Goal: Task Accomplishment & Management: Use online tool/utility

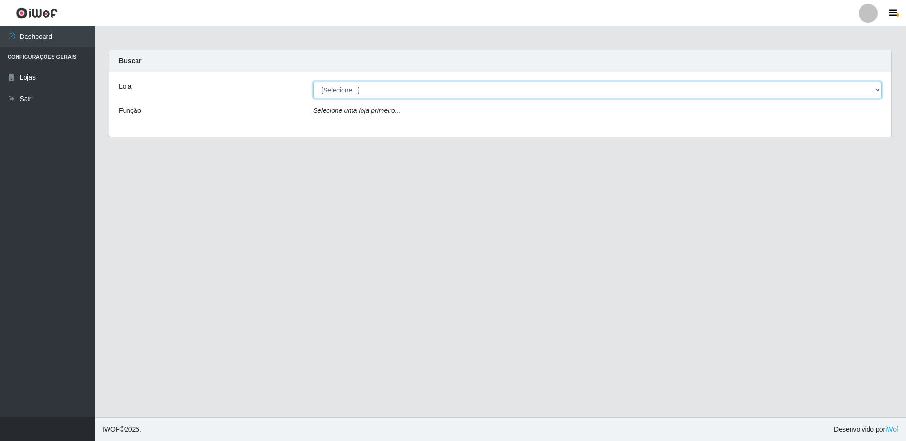
click at [392, 91] on select "[Selecione...] Extrabom - Loja 16 [GEOGRAPHIC_DATA]" at bounding box center [597, 90] width 569 height 17
select select "450"
click at [313, 82] on select "[Selecione...] Extrabom - Loja 16 [GEOGRAPHIC_DATA]" at bounding box center [597, 90] width 569 height 17
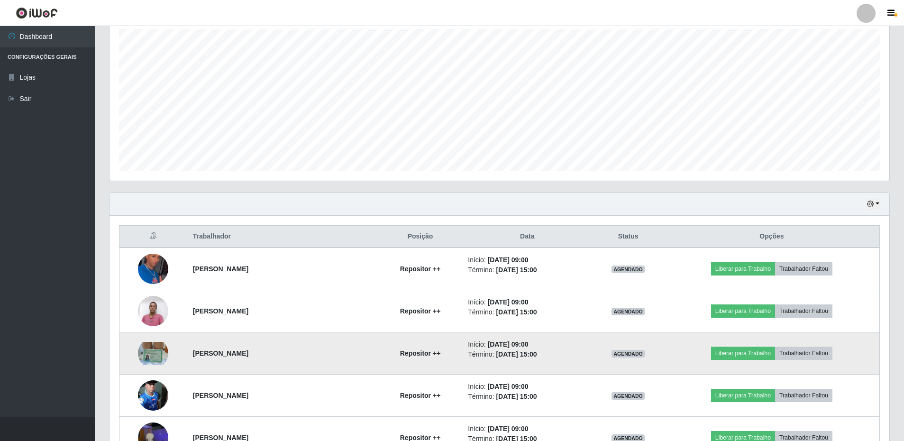
scroll to position [215, 0]
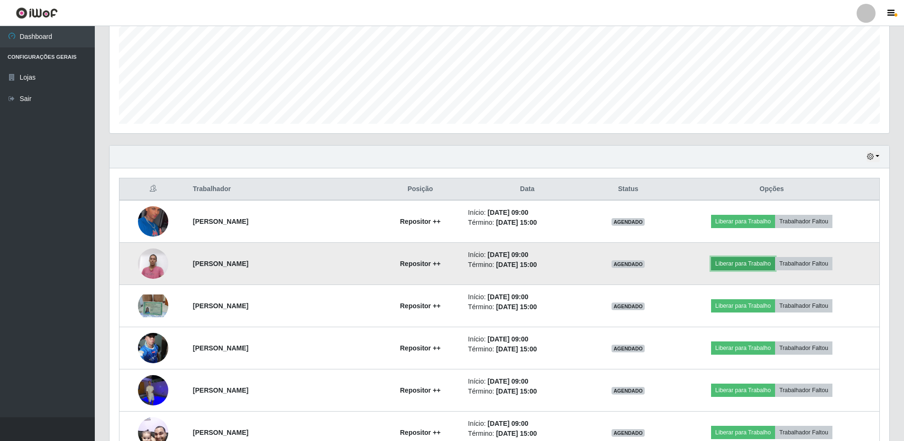
click at [738, 267] on button "Liberar para Trabalho" at bounding box center [743, 263] width 64 height 13
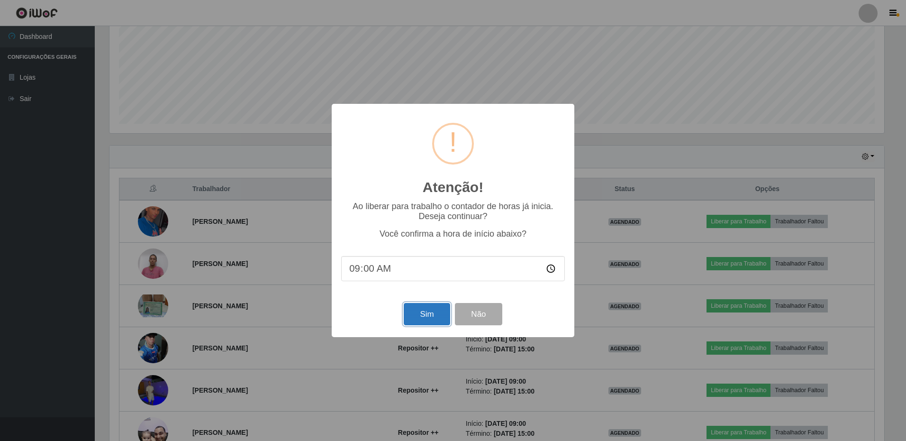
click at [407, 314] on button "Sim" at bounding box center [427, 314] width 46 height 22
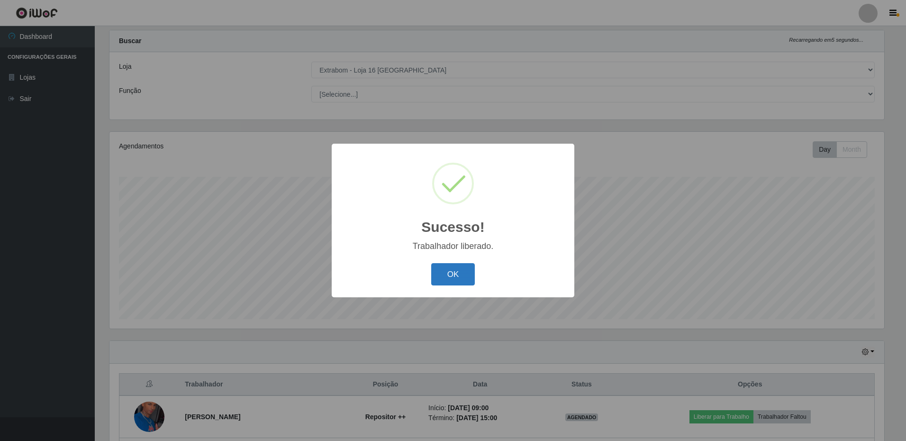
click at [445, 277] on button "OK" at bounding box center [453, 274] width 44 height 22
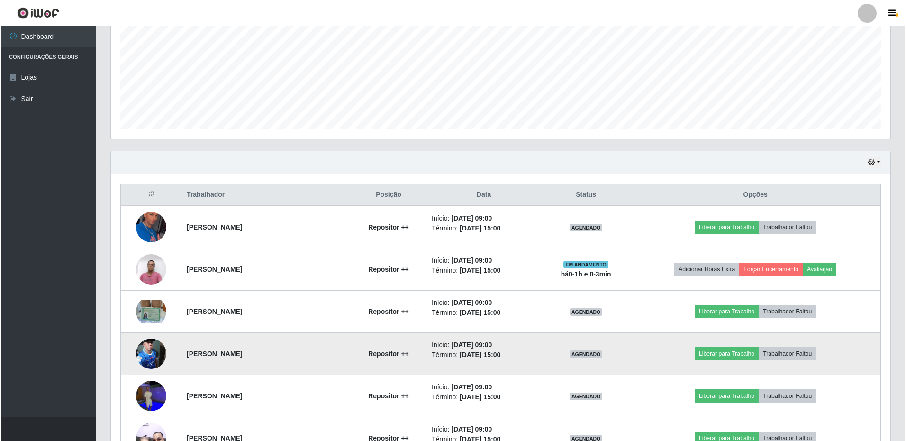
scroll to position [257, 0]
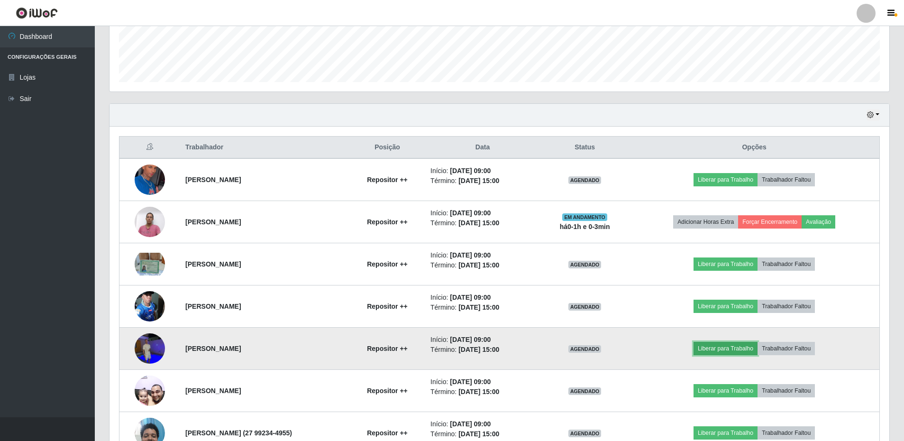
click at [720, 353] on button "Liberar para Trabalho" at bounding box center [726, 348] width 64 height 13
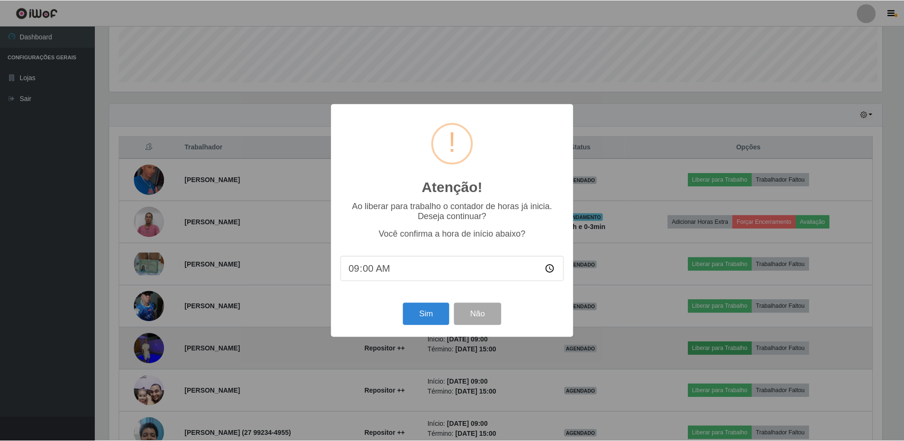
scroll to position [197, 775]
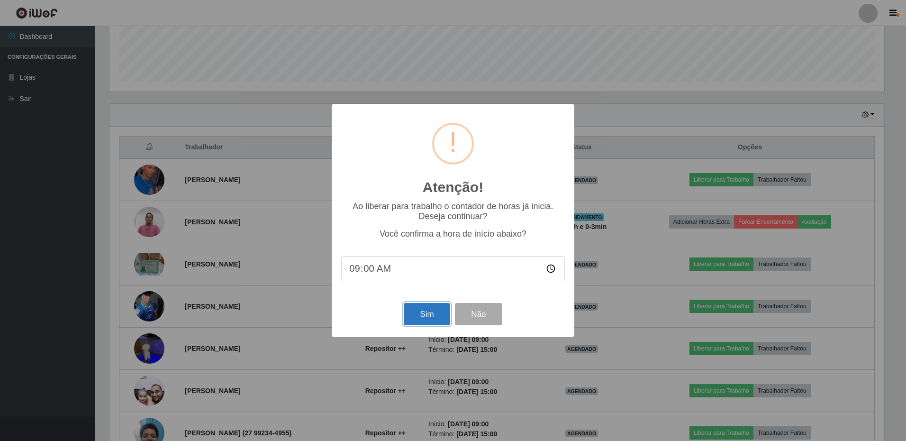
click at [420, 324] on button "Sim" at bounding box center [427, 314] width 46 height 22
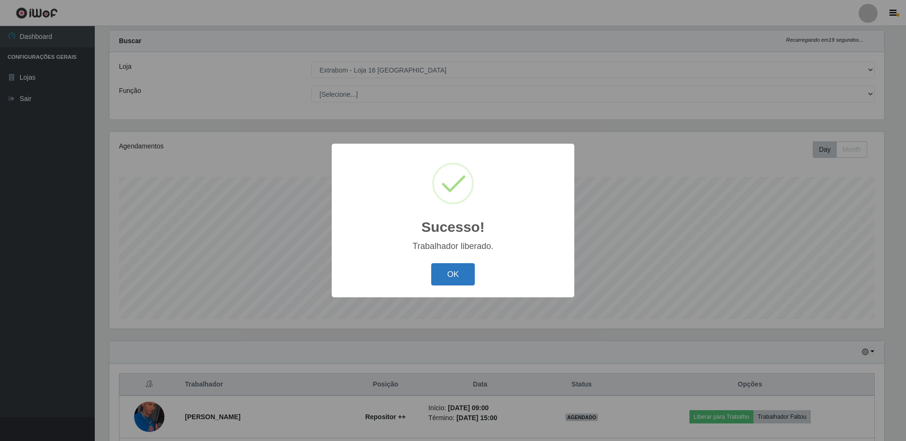
click at [463, 270] on button "OK" at bounding box center [453, 274] width 44 height 22
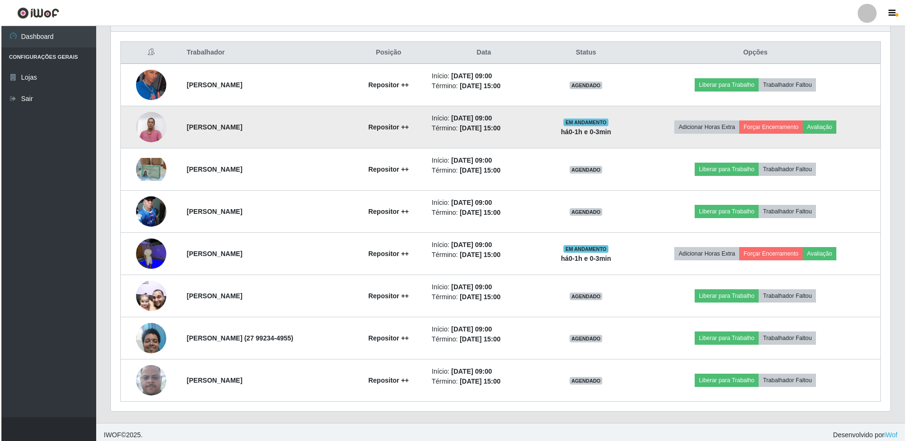
scroll to position [357, 0]
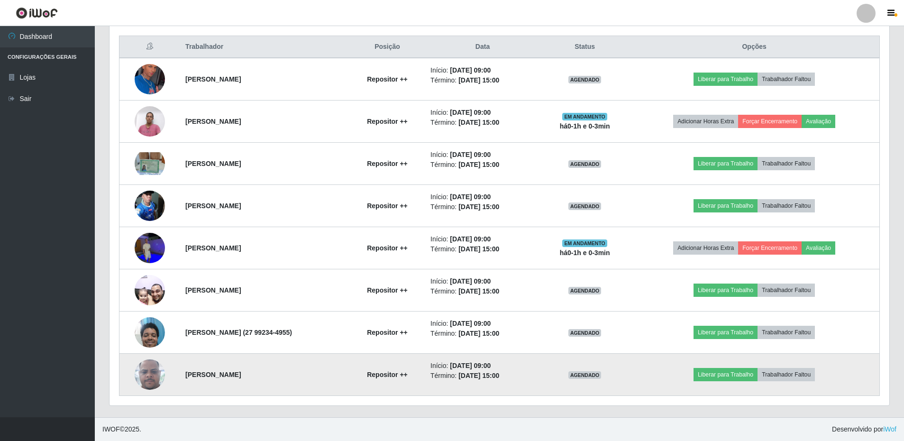
click at [142, 375] on img at bounding box center [150, 374] width 30 height 67
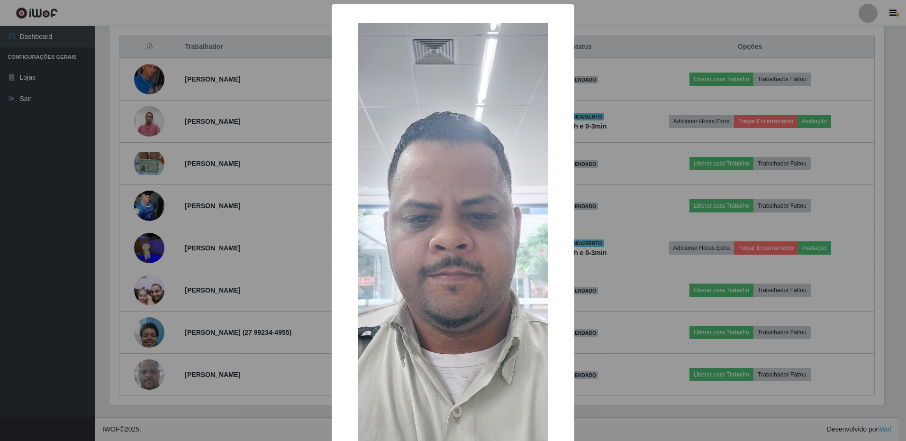
click at [675, 261] on div "× OK Cancel" at bounding box center [453, 220] width 906 height 441
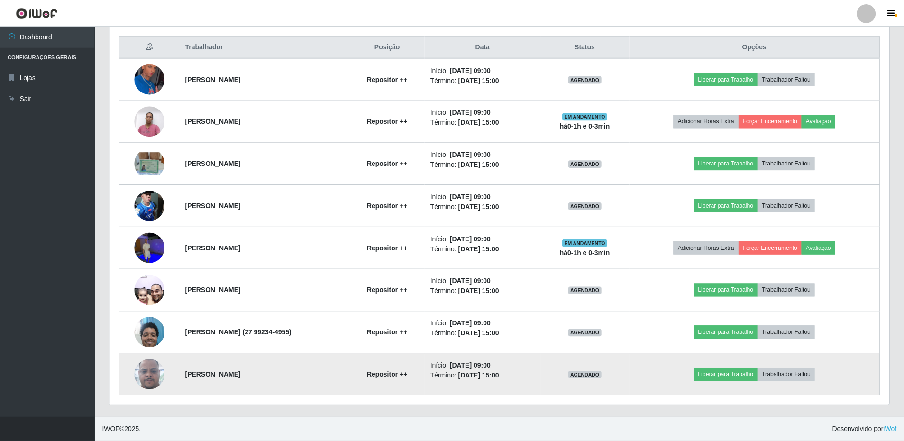
scroll to position [197, 780]
click at [722, 375] on button "Liberar para Trabalho" at bounding box center [726, 374] width 64 height 13
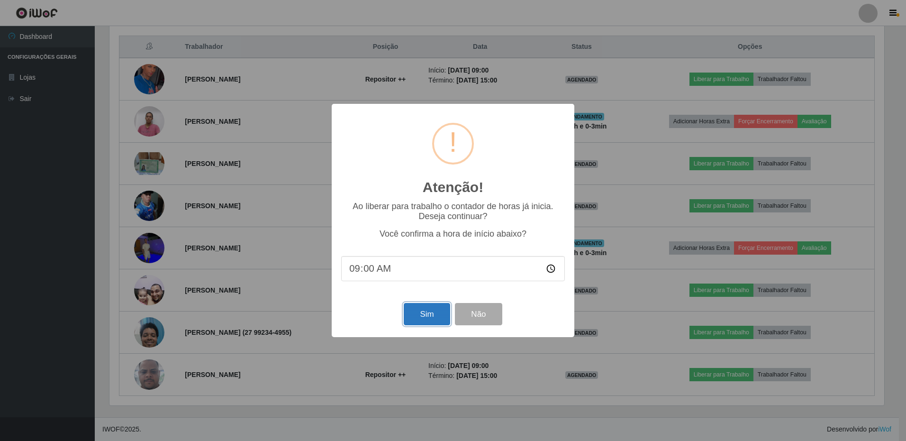
click at [421, 311] on button "Sim" at bounding box center [427, 314] width 46 height 22
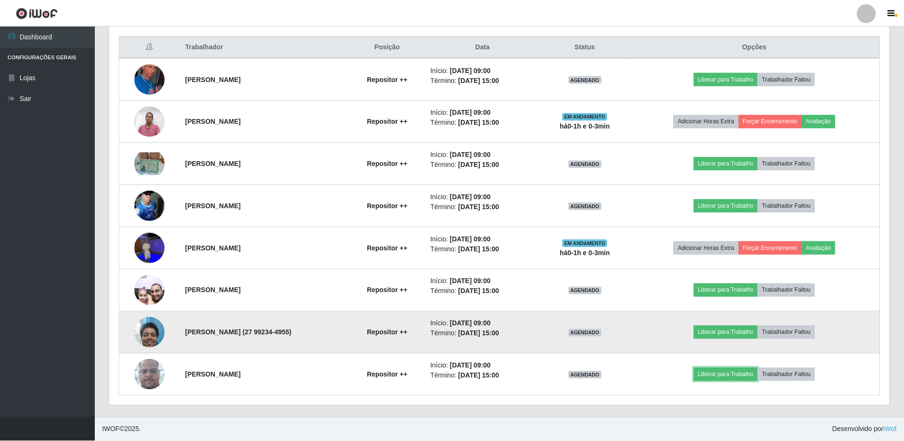
scroll to position [0, 0]
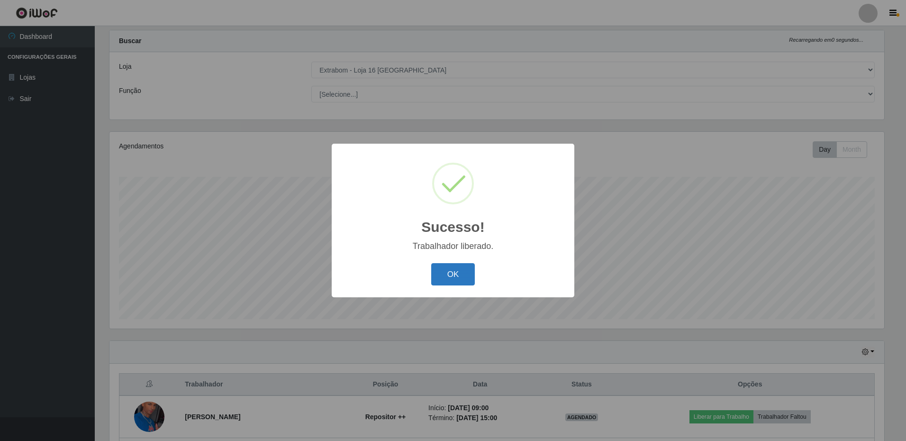
click at [457, 276] on button "OK" at bounding box center [453, 274] width 44 height 22
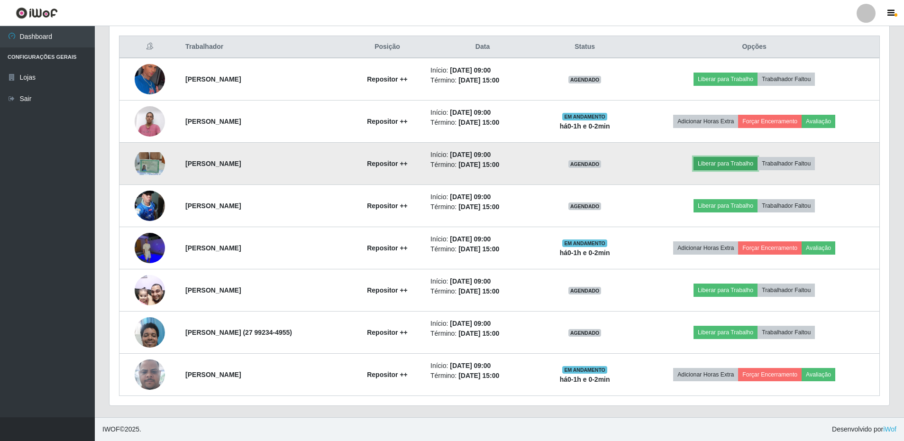
click at [713, 164] on button "Liberar para Trabalho" at bounding box center [726, 163] width 64 height 13
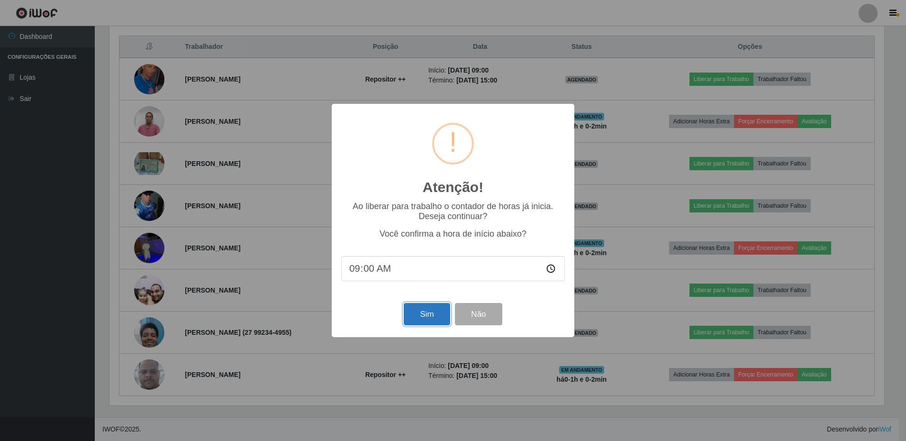
click at [428, 316] on button "Sim" at bounding box center [427, 314] width 46 height 22
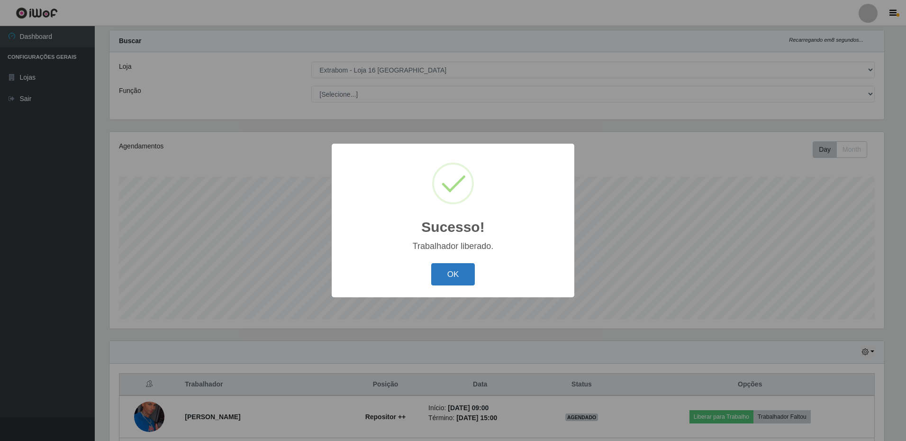
click at [455, 280] on button "OK" at bounding box center [453, 274] width 44 height 22
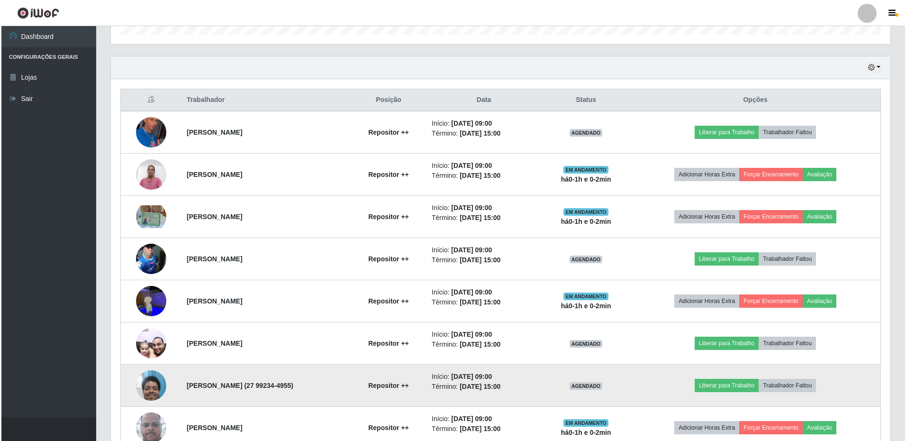
scroll to position [257, 0]
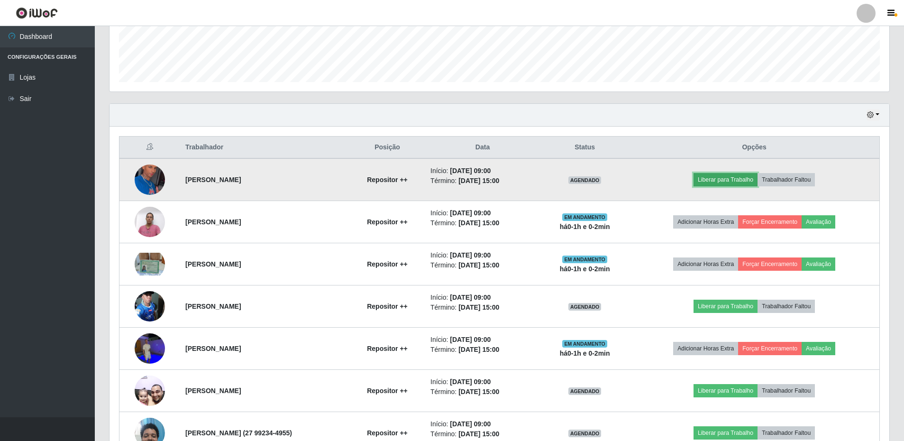
click at [726, 181] on button "Liberar para Trabalho" at bounding box center [726, 179] width 64 height 13
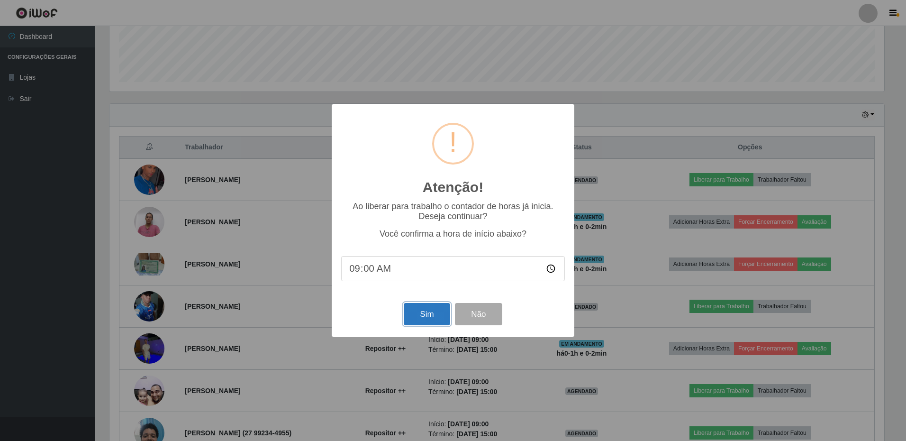
click at [410, 322] on button "Sim" at bounding box center [427, 314] width 46 height 22
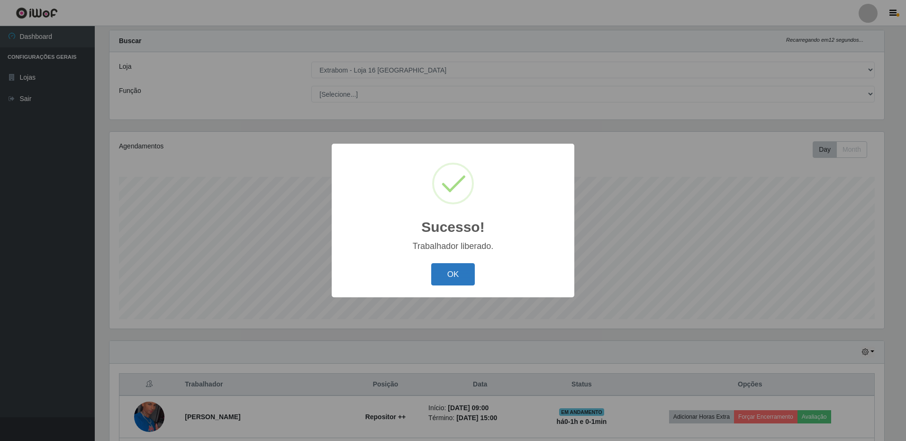
click at [447, 266] on button "OK" at bounding box center [453, 274] width 44 height 22
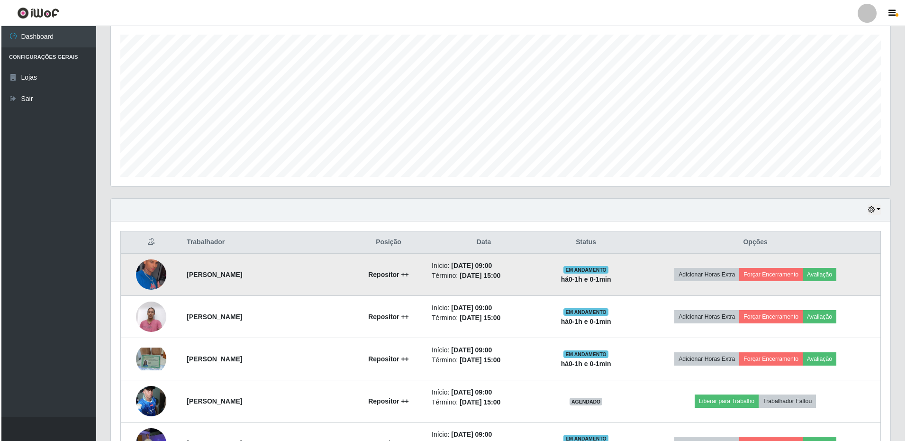
scroll to position [304, 0]
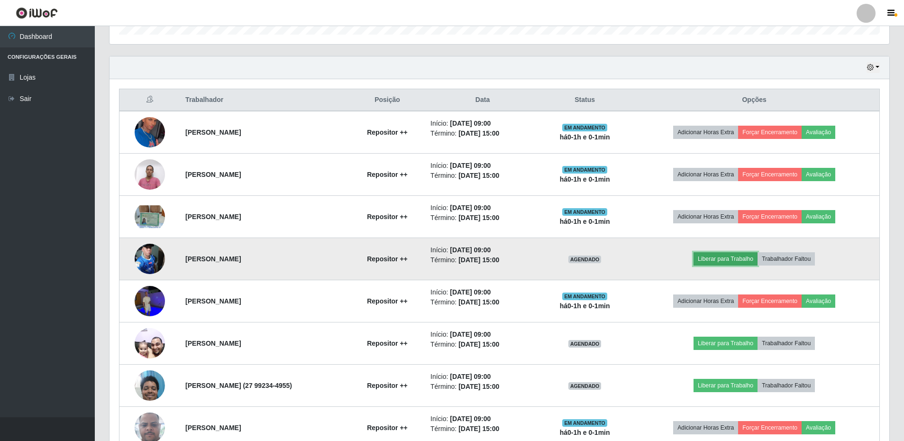
click at [711, 260] on button "Liberar para Trabalho" at bounding box center [726, 258] width 64 height 13
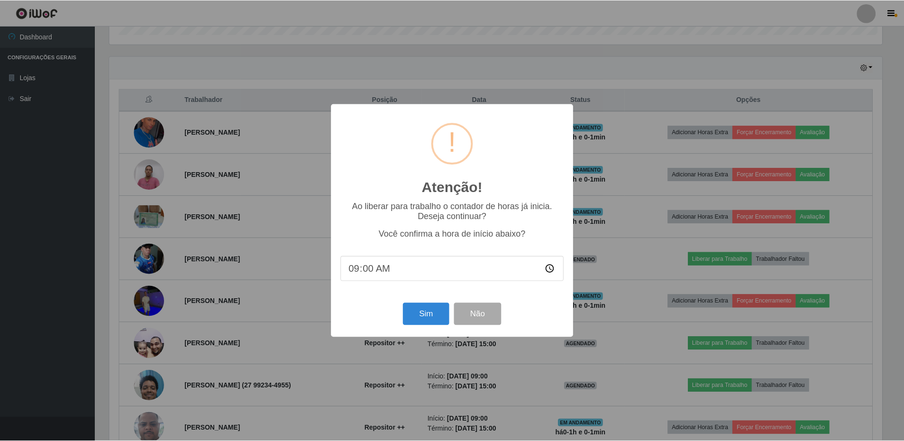
scroll to position [197, 775]
click at [421, 309] on button "Sim" at bounding box center [427, 314] width 46 height 22
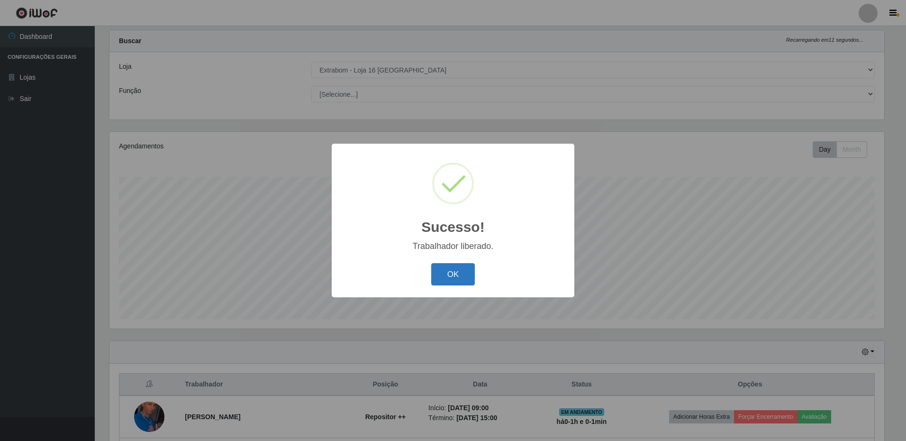
click at [454, 276] on button "OK" at bounding box center [453, 274] width 44 height 22
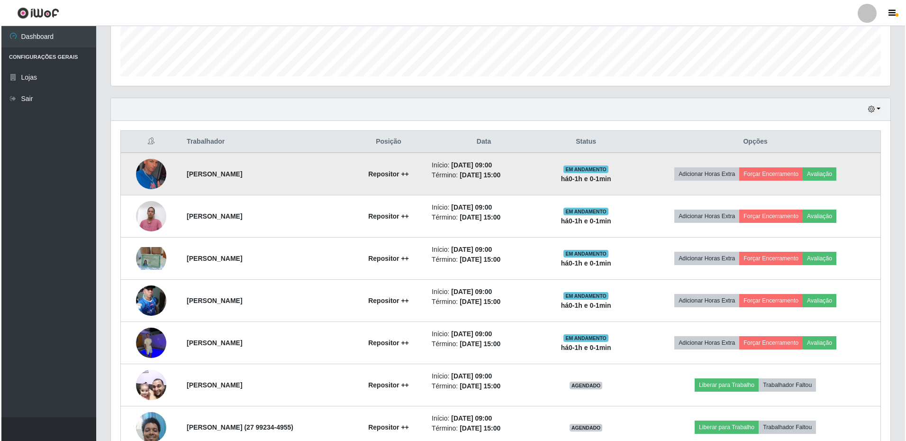
scroll to position [310, 0]
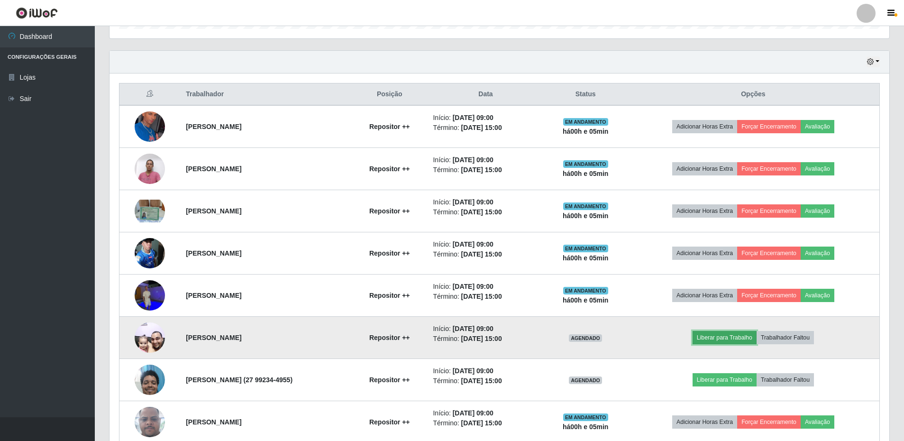
click at [728, 338] on button "Liberar para Trabalho" at bounding box center [725, 337] width 64 height 13
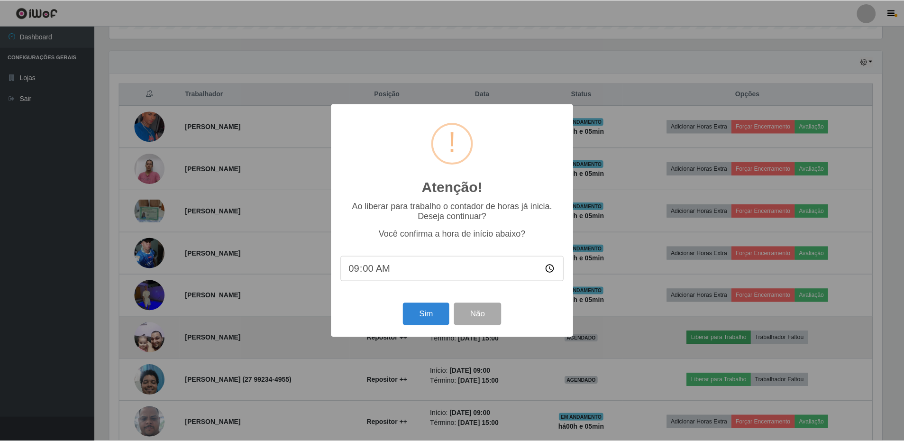
scroll to position [197, 775]
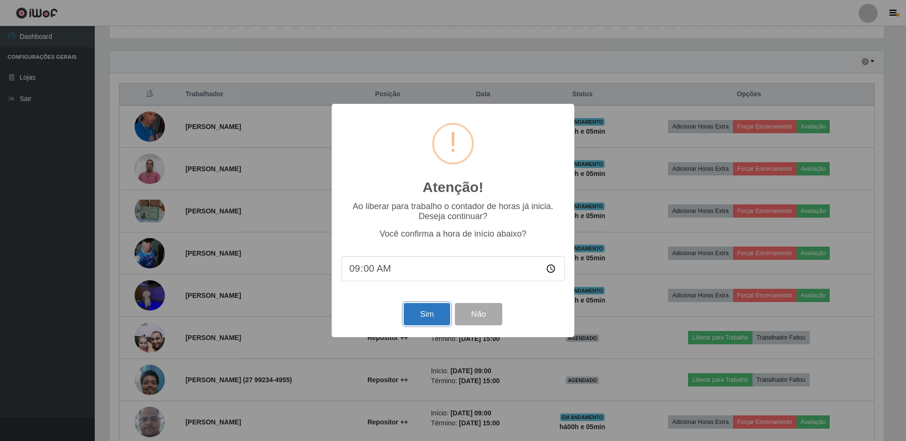
click at [415, 315] on button "Sim" at bounding box center [427, 314] width 46 height 22
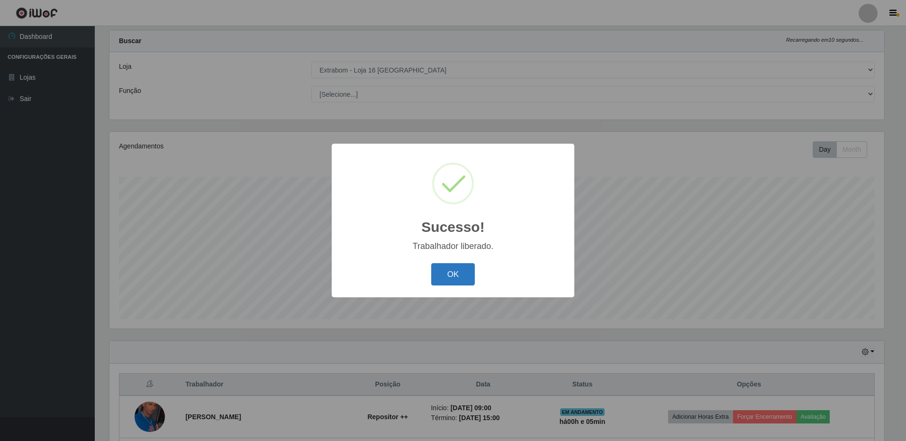
click at [452, 281] on button "OK" at bounding box center [453, 274] width 44 height 22
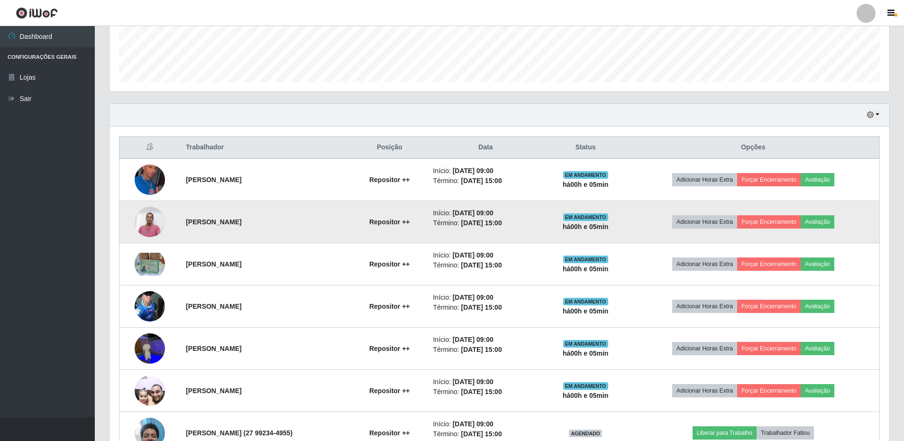
scroll to position [357, 0]
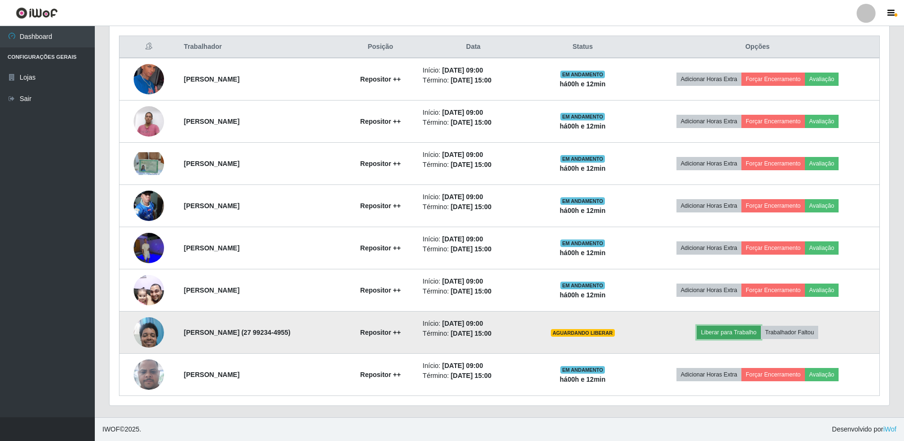
click at [713, 334] on button "Liberar para Trabalho" at bounding box center [729, 332] width 64 height 13
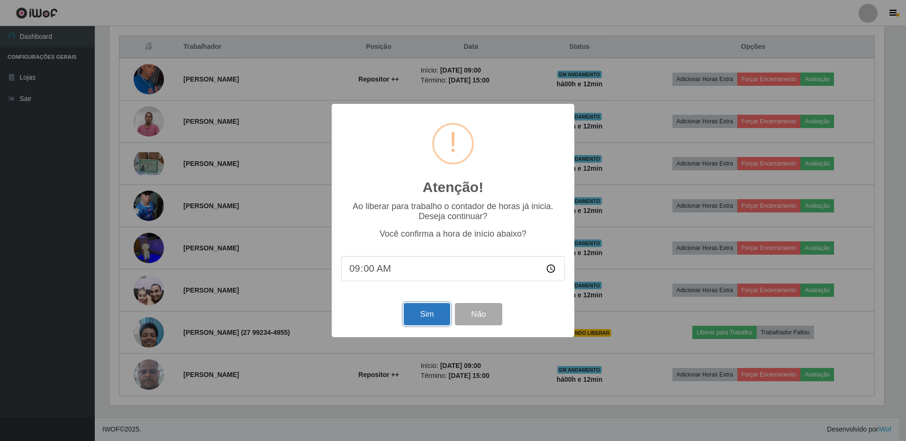
click at [427, 311] on button "Sim" at bounding box center [427, 314] width 46 height 22
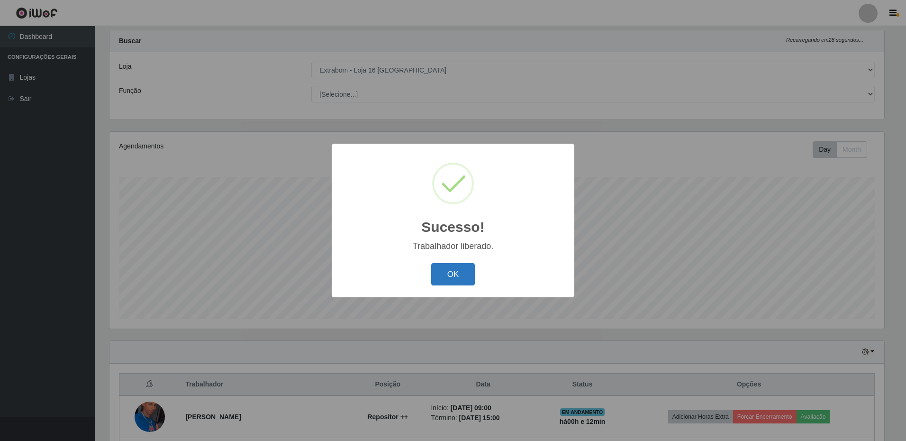
click at [470, 275] on button "OK" at bounding box center [453, 274] width 44 height 22
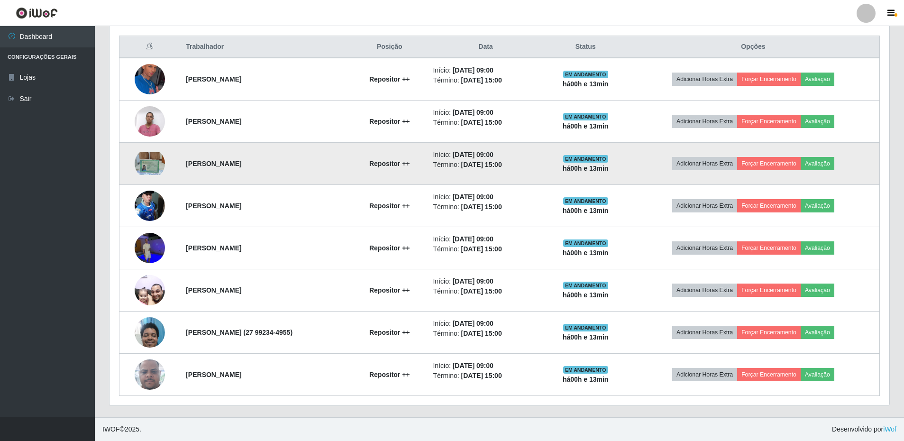
scroll to position [215, 0]
